Goal: Obtain resource: Download file/media

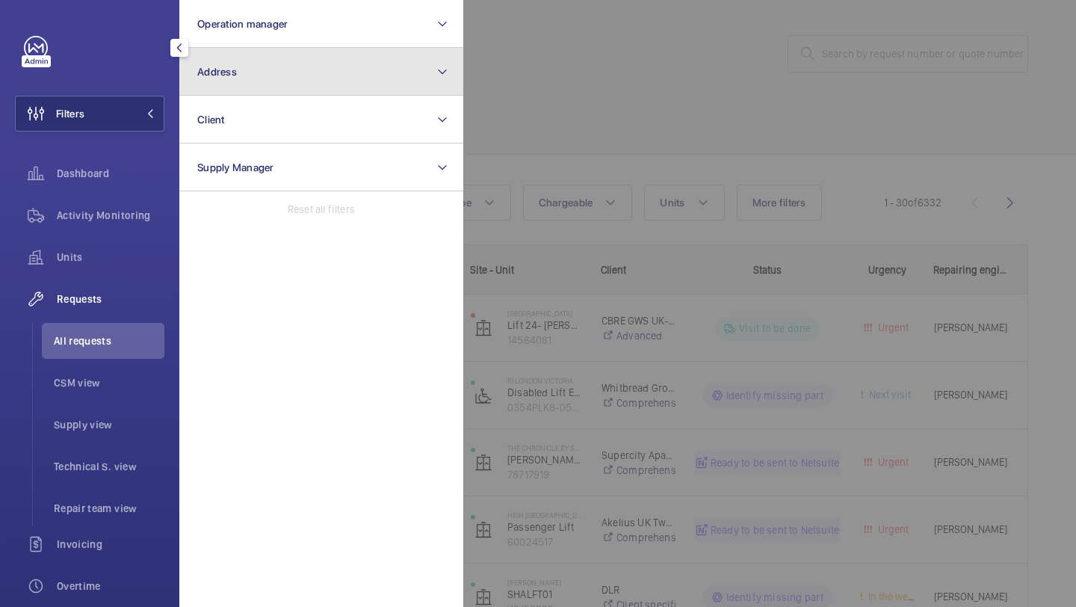
click at [226, 76] on span "Address" at bounding box center [217, 72] width 40 height 12
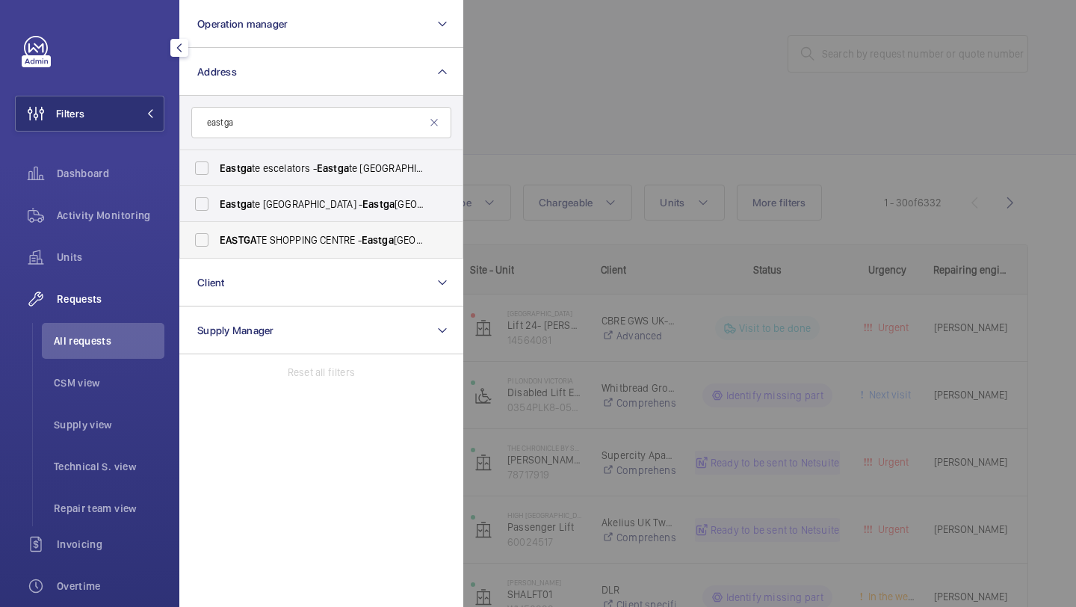
type input "eastga"
click at [294, 242] on span "[GEOGRAPHIC_DATA] TE SHOPPING CENTRE - [GEOGRAPHIC_DATA]" at bounding box center [323, 239] width 206 height 15
click at [217, 242] on input "[GEOGRAPHIC_DATA] TE SHOPPING CENTRE - [GEOGRAPHIC_DATA]" at bounding box center [202, 240] width 30 height 30
checkbox input "true"
click at [377, 204] on span "Eastga" at bounding box center [379, 204] width 32 height 12
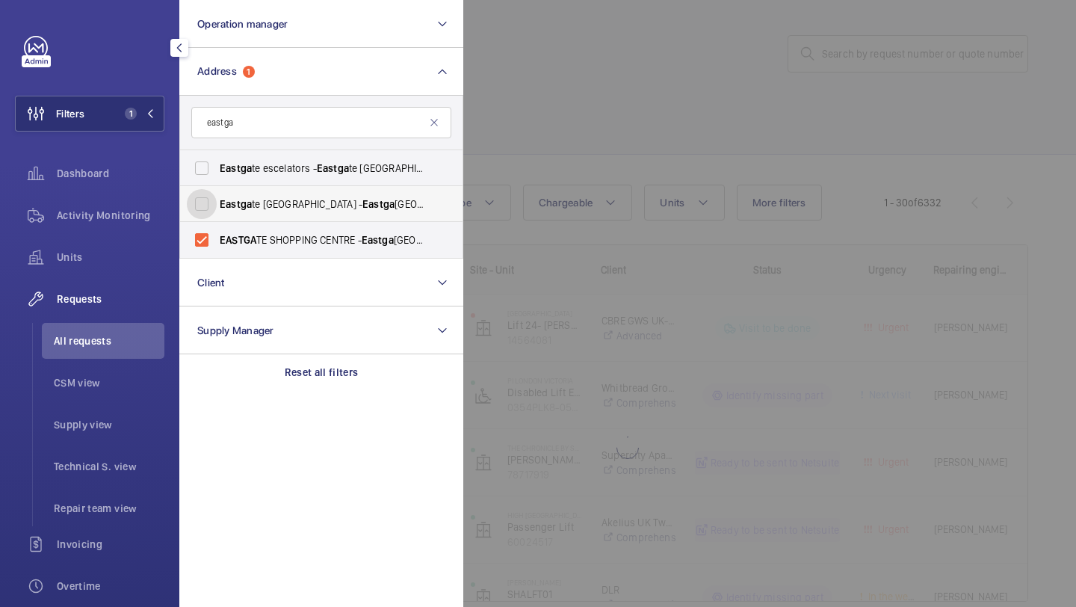
click at [217, 204] on input "[GEOGRAPHIC_DATA] - [GEOGRAPHIC_DATA]" at bounding box center [202, 204] width 30 height 30
checkbox input "true"
click at [566, 117] on div at bounding box center [1001, 303] width 1076 height 607
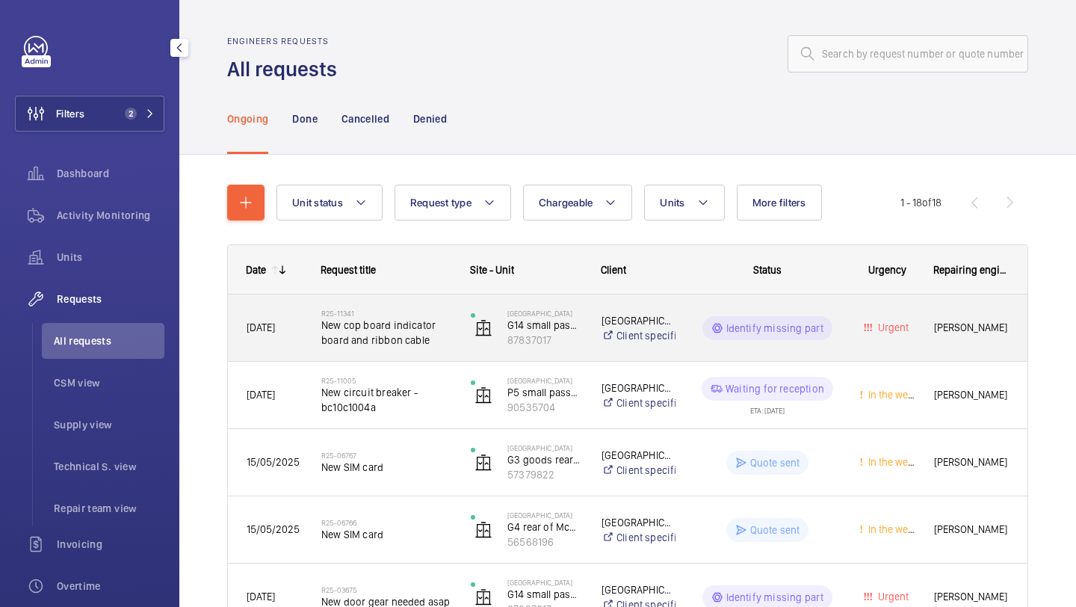
click at [368, 326] on span "New cop board indicator board and ribbon cable" at bounding box center [386, 333] width 130 height 30
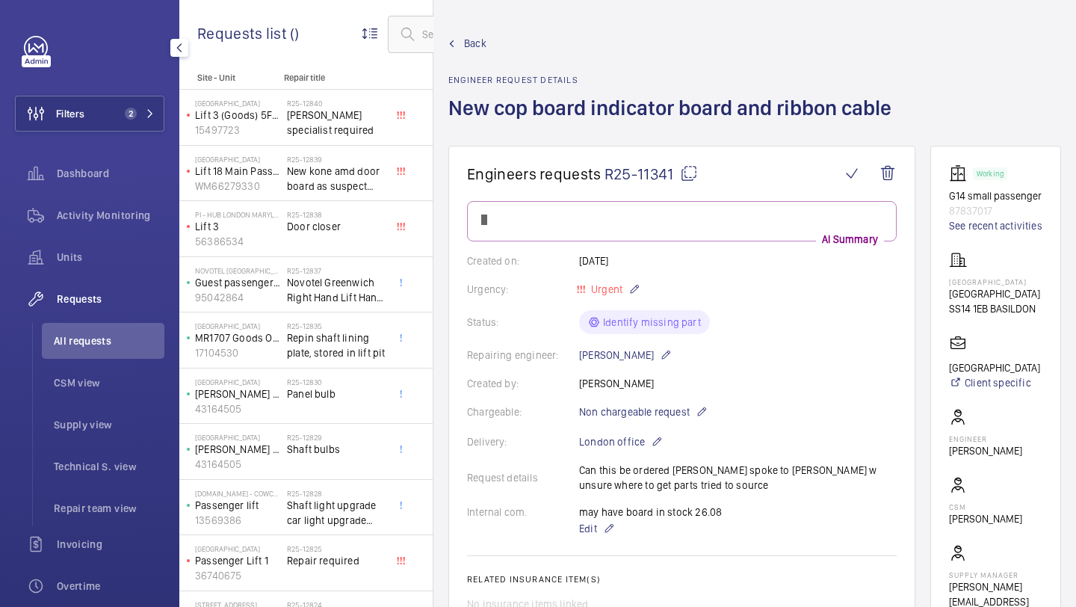
scroll to position [293, 0]
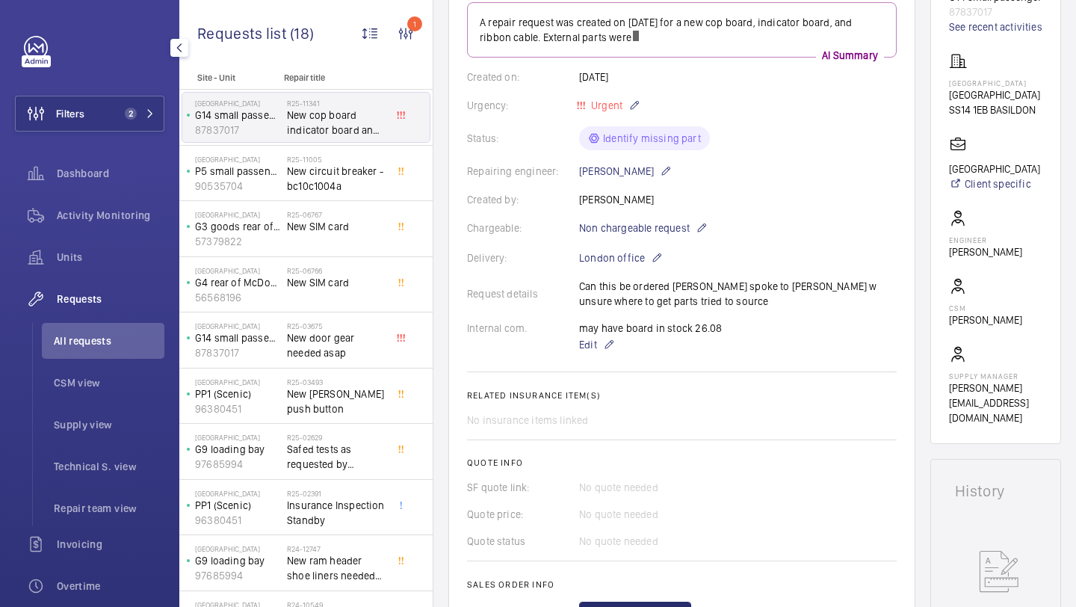
scroll to position [94, 0]
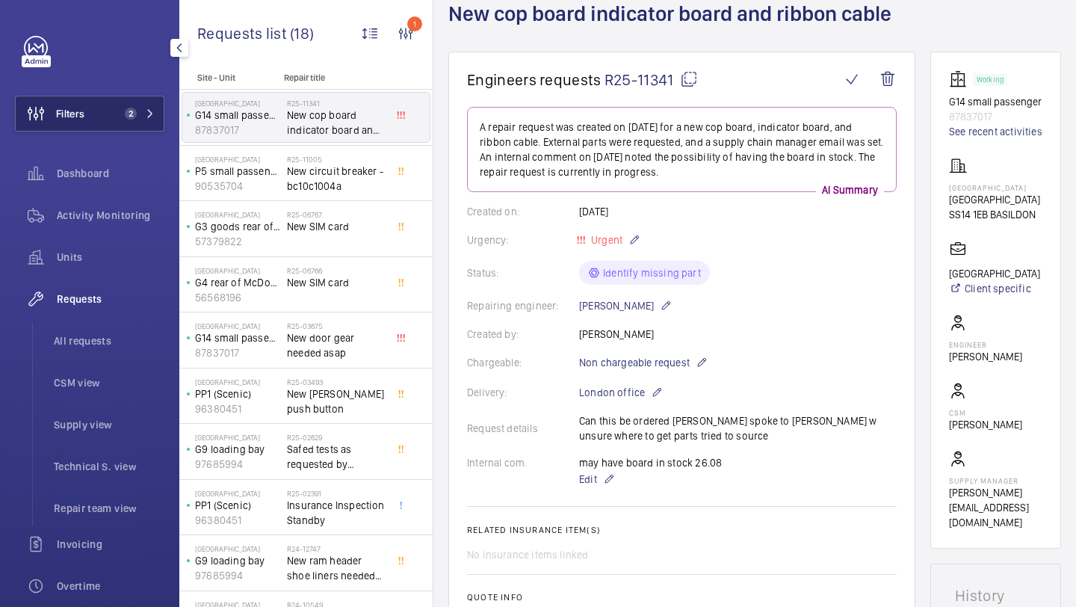
click at [107, 121] on button "Filters 2" at bounding box center [90, 114] width 150 height 36
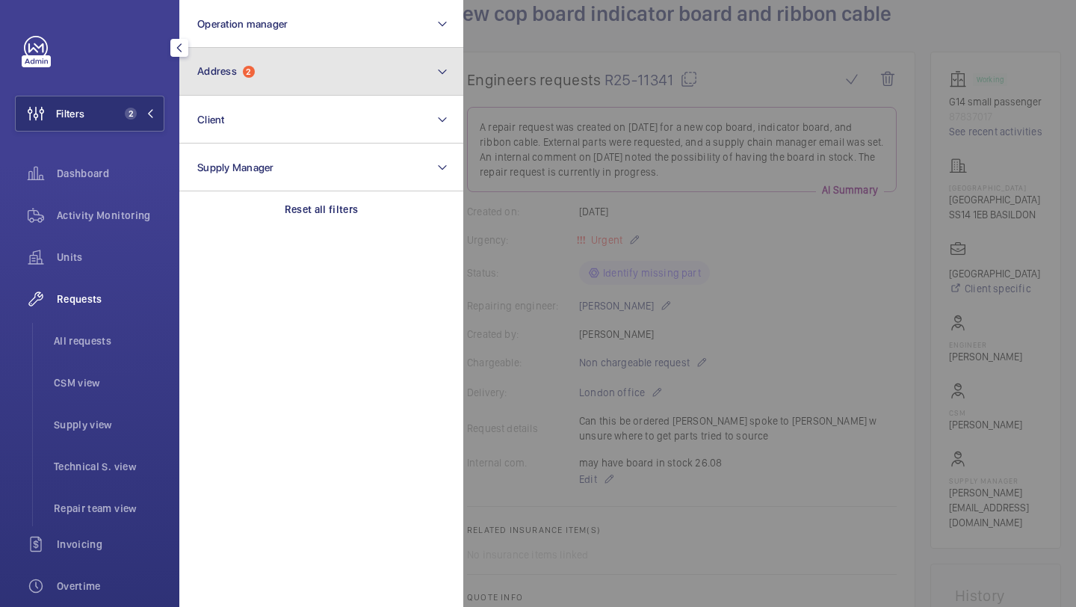
click at [224, 92] on button "Address 2" at bounding box center [321, 72] width 284 height 48
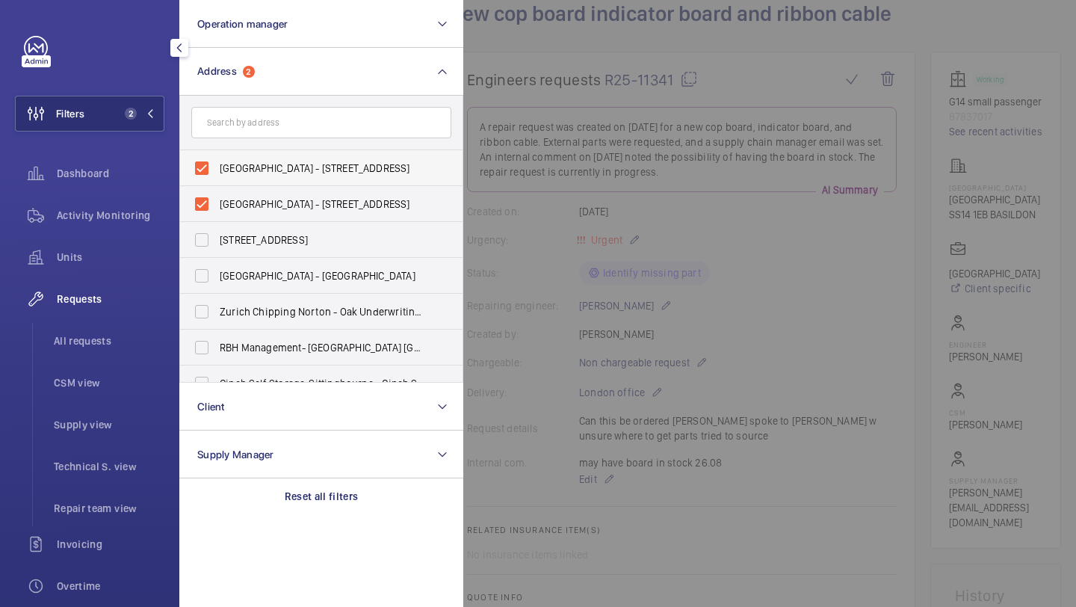
click at [226, 152] on label "[GEOGRAPHIC_DATA] - [STREET_ADDRESS]" at bounding box center [310, 168] width 260 height 36
click at [217, 153] on input "[GEOGRAPHIC_DATA] - [STREET_ADDRESS]" at bounding box center [202, 168] width 30 height 30
click at [226, 184] on label "[GEOGRAPHIC_DATA] - [STREET_ADDRESS]" at bounding box center [310, 168] width 260 height 36
click at [217, 183] on input "[GEOGRAPHIC_DATA] - [STREET_ADDRESS]" at bounding box center [202, 168] width 30 height 30
checkbox input "true"
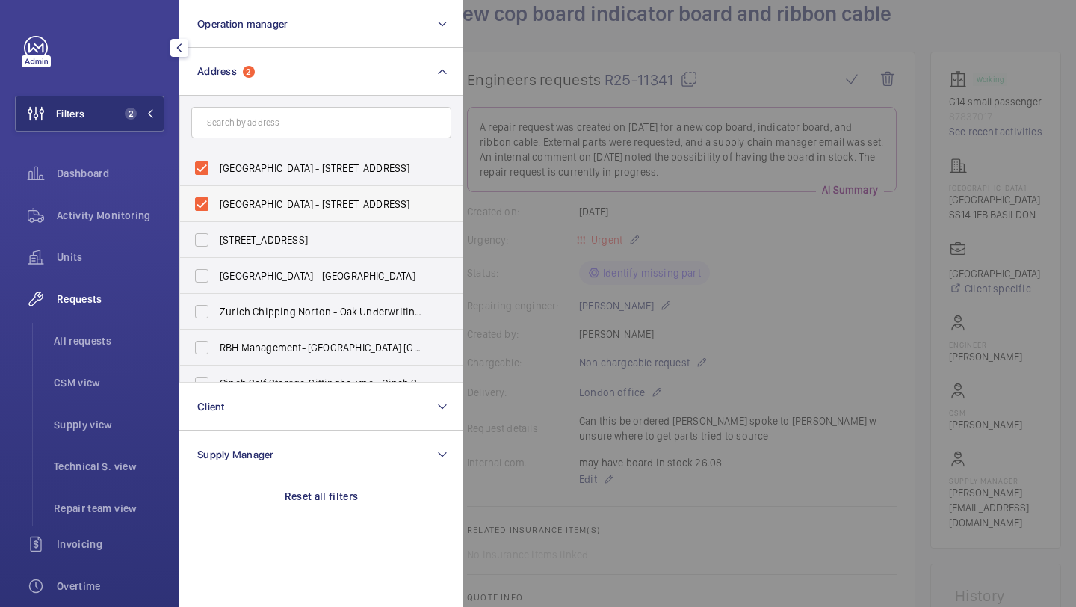
click at [232, 199] on span "[GEOGRAPHIC_DATA] - [STREET_ADDRESS]" at bounding box center [323, 204] width 206 height 15
click at [217, 199] on input "[GEOGRAPHIC_DATA] - [STREET_ADDRESS]" at bounding box center [202, 204] width 30 height 30
checkbox input "false"
click at [233, 177] on label "[GEOGRAPHIC_DATA] - [STREET_ADDRESS]" at bounding box center [310, 168] width 260 height 36
click at [217, 177] on input "[GEOGRAPHIC_DATA] - [STREET_ADDRESS]" at bounding box center [202, 168] width 30 height 30
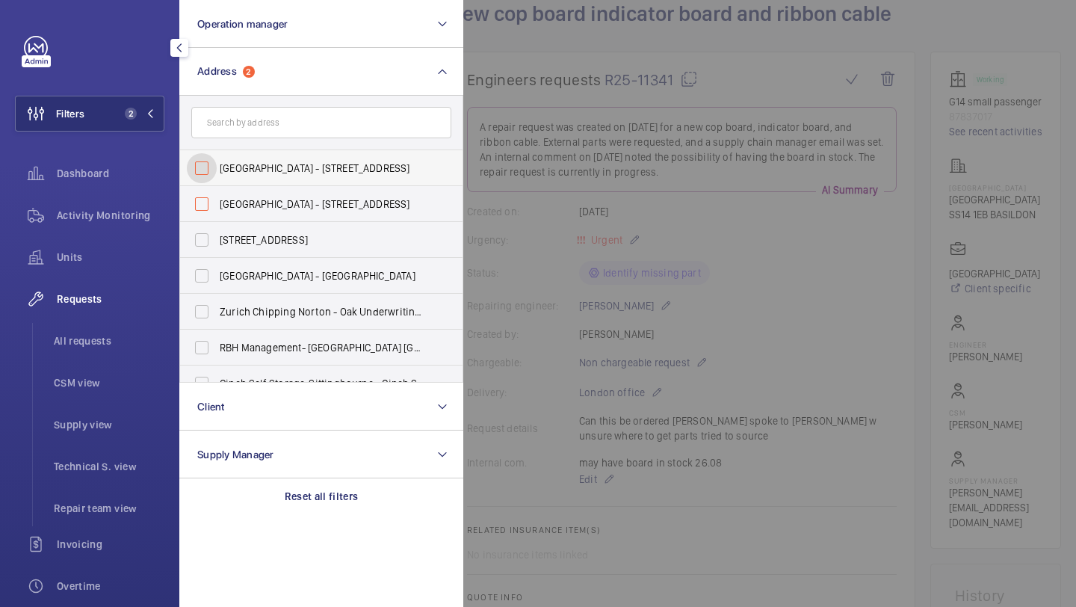
checkbox input "false"
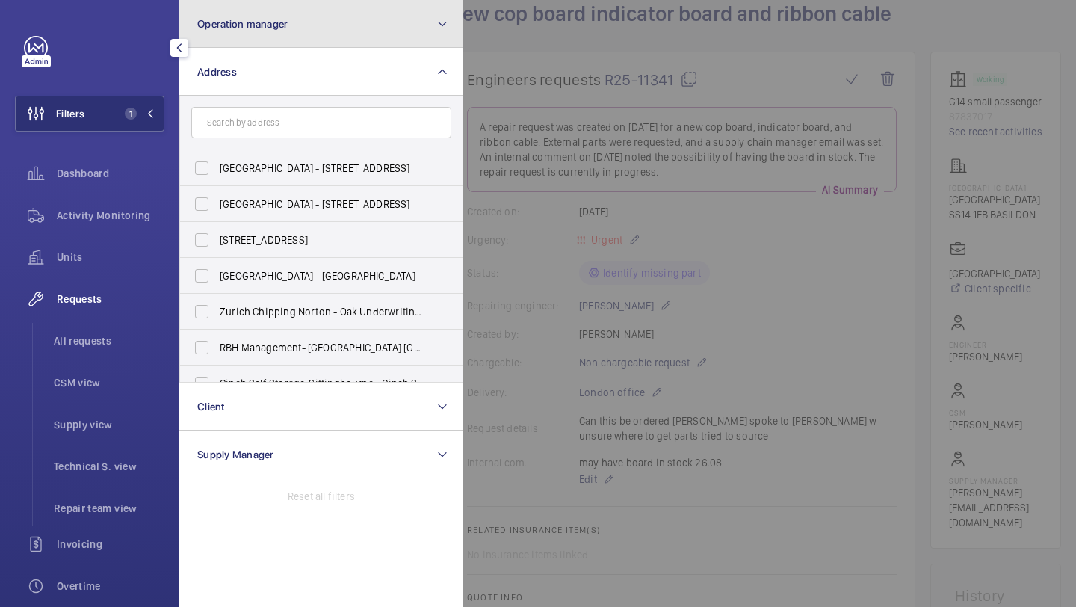
click at [279, 1] on button "Operation manager" at bounding box center [321, 24] width 284 height 48
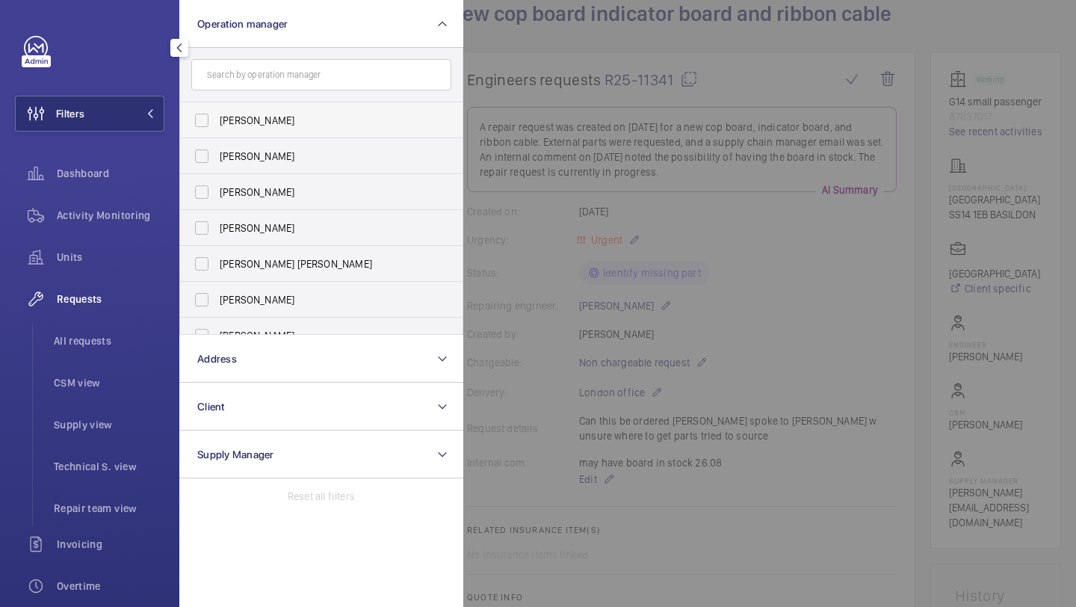
click at [235, 120] on span "[PERSON_NAME]" at bounding box center [323, 120] width 206 height 15
click at [217, 120] on input "[PERSON_NAME]" at bounding box center [202, 120] width 30 height 30
checkbox input "true"
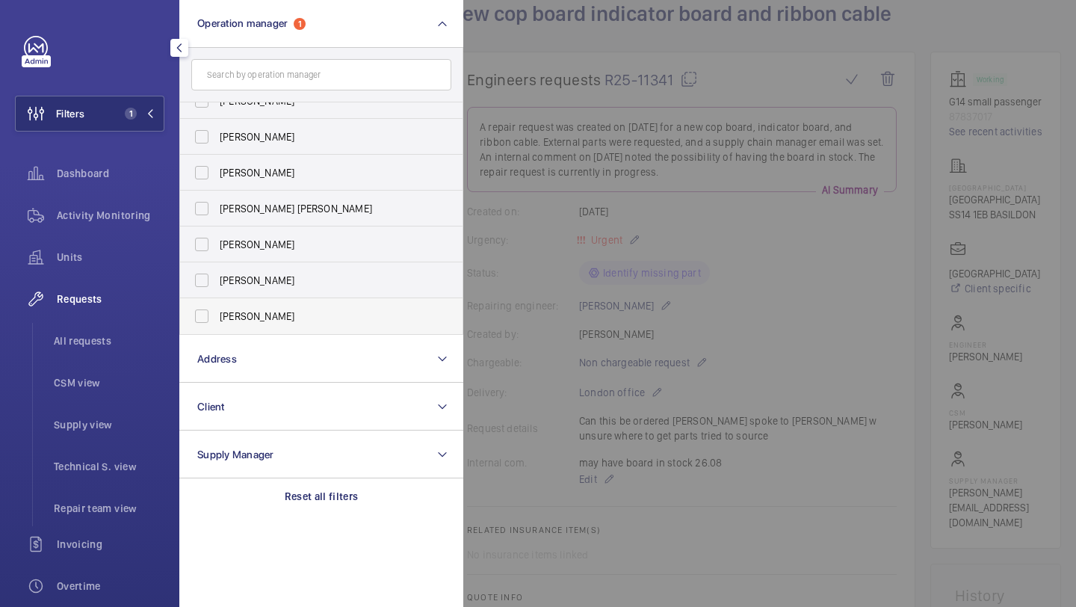
click at [248, 315] on span "[PERSON_NAME]" at bounding box center [323, 316] width 206 height 15
click at [217, 315] on input "[PERSON_NAME]" at bounding box center [202, 316] width 30 height 30
checkbox input "true"
click at [127, 254] on span "Units" at bounding box center [111, 257] width 108 height 15
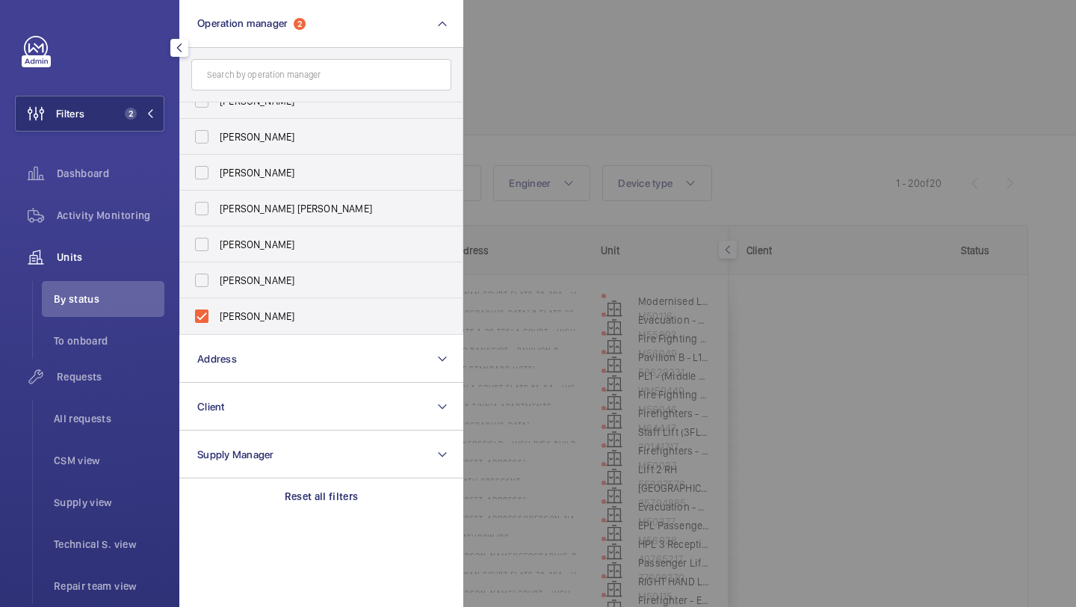
click at [617, 123] on div at bounding box center [1001, 303] width 1076 height 607
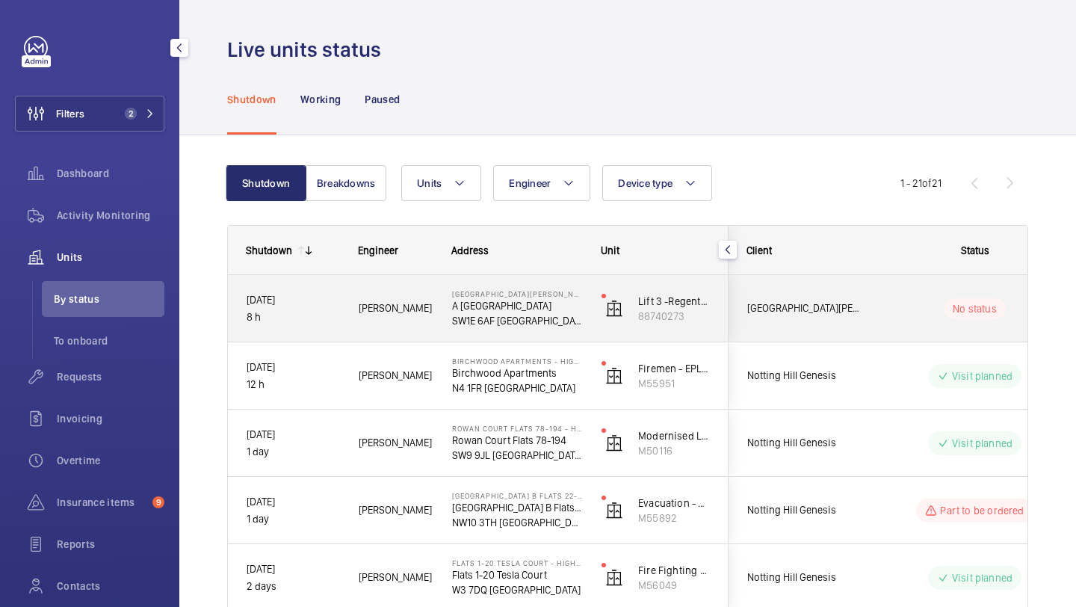
click at [832, 320] on div "[GEOGRAPHIC_DATA][PERSON_NAME] A [GEOGRAPHIC_DATA]" at bounding box center [796, 308] width 133 height 47
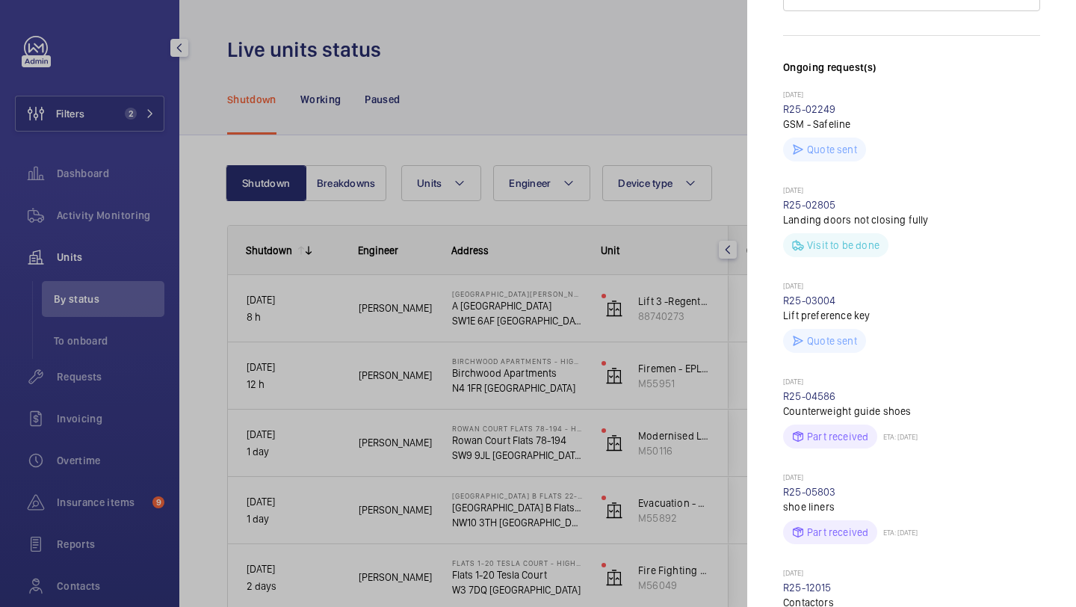
scroll to position [363, 0]
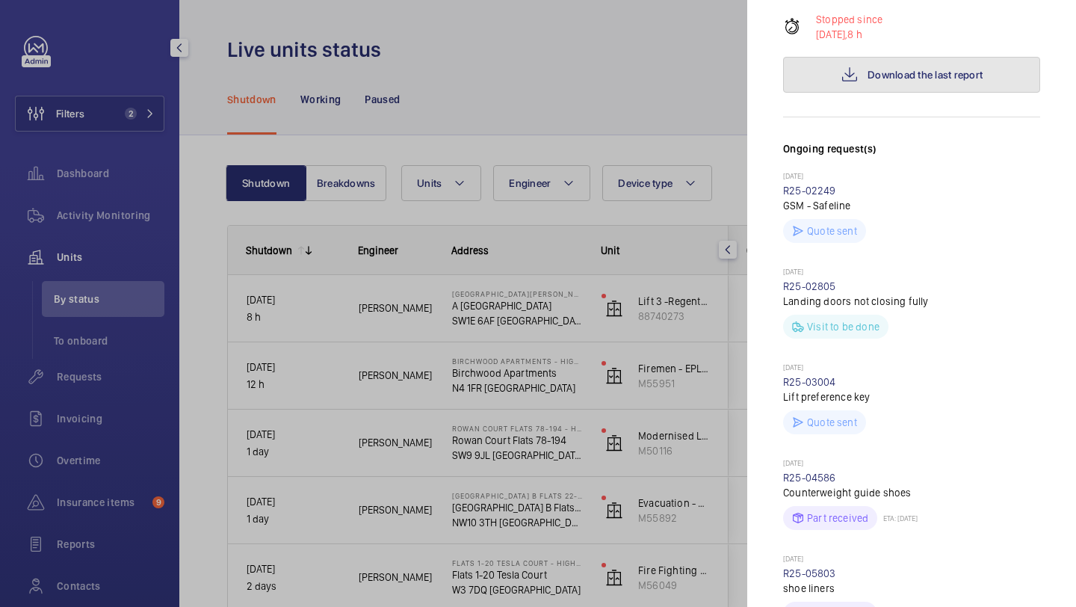
click at [894, 57] on button "Download the last report" at bounding box center [911, 75] width 257 height 36
